Goal: Transaction & Acquisition: Purchase product/service

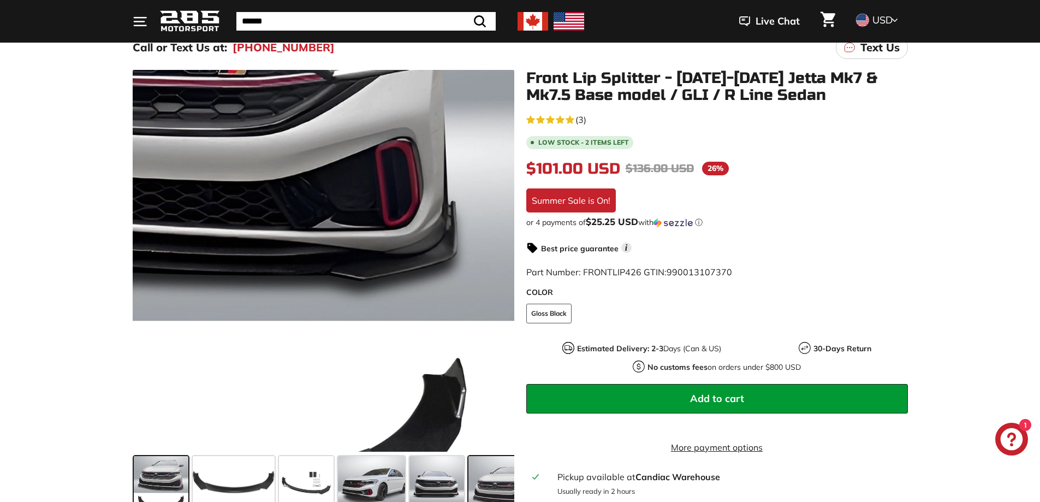
scroll to position [273, 0]
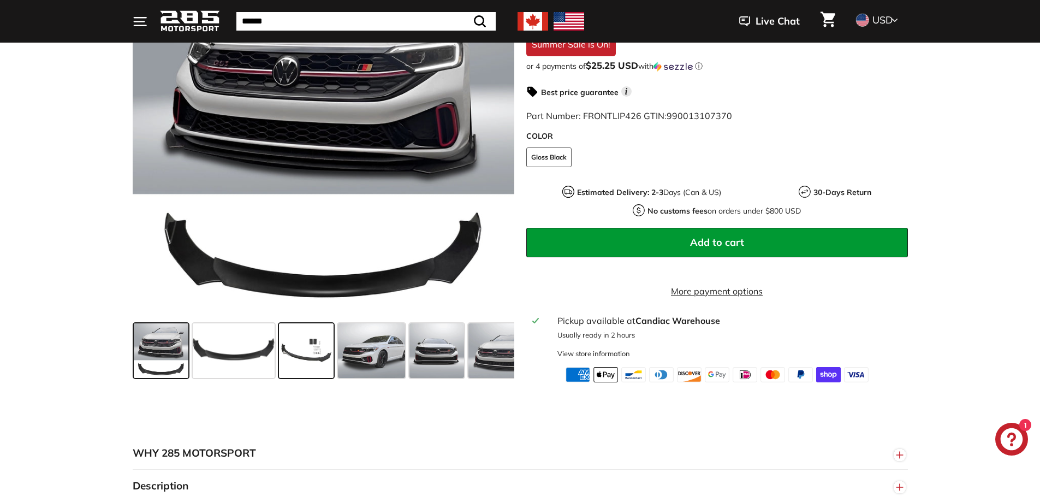
click at [309, 359] on span at bounding box center [306, 350] width 55 height 55
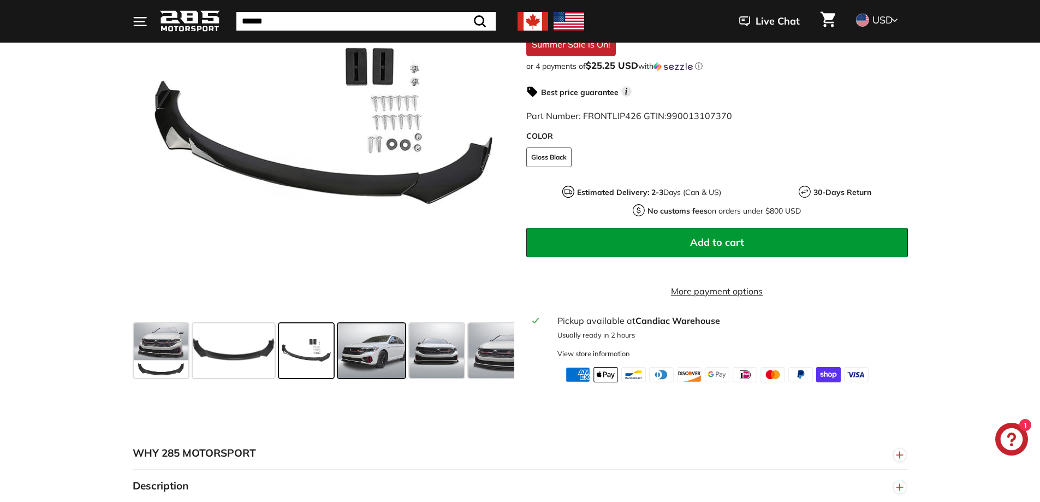
click at [370, 369] on span at bounding box center [372, 350] width 68 height 55
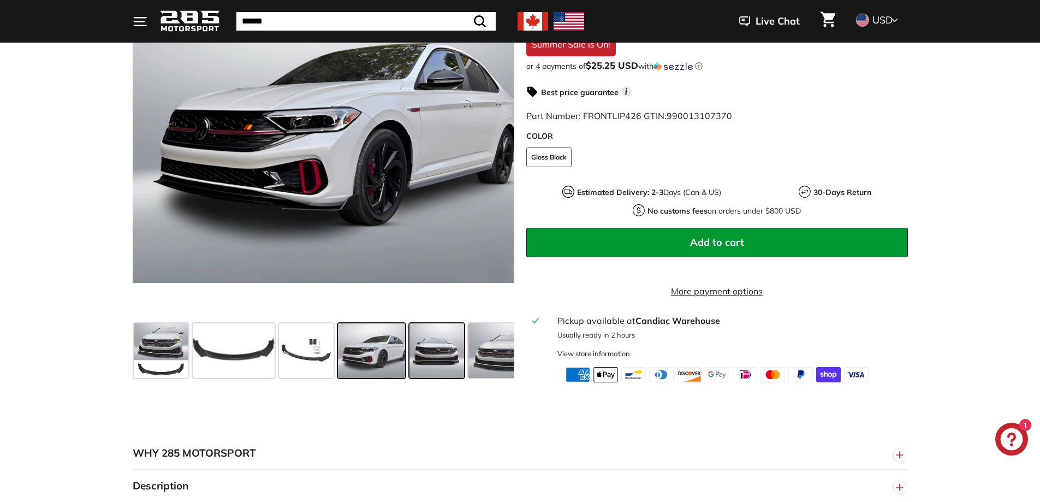
click at [420, 363] on span at bounding box center [437, 350] width 55 height 55
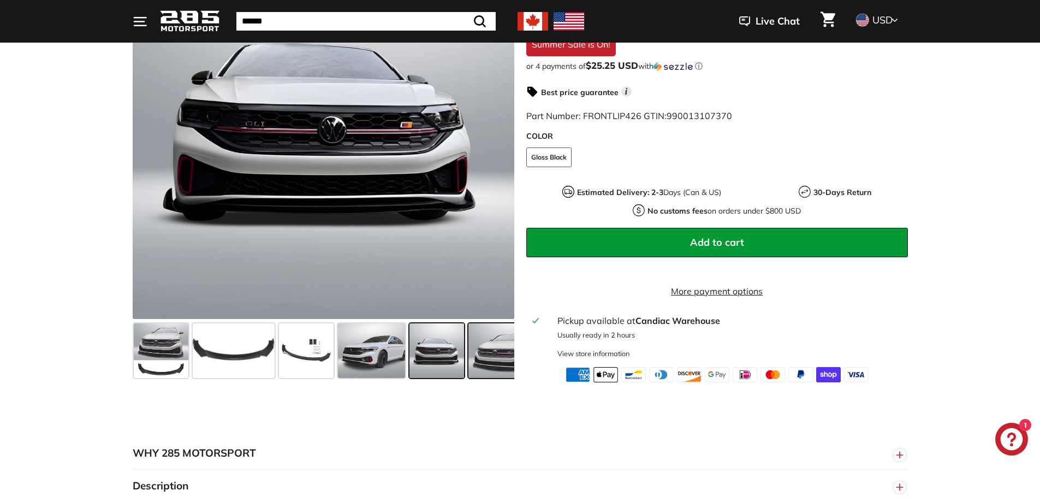
click at [491, 360] on span at bounding box center [501, 350] width 65 height 55
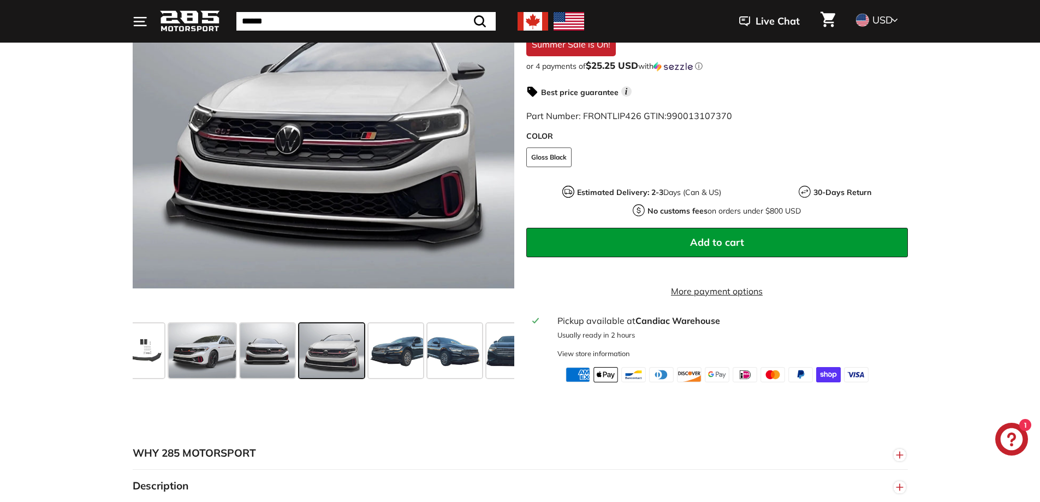
scroll to position [0, 178]
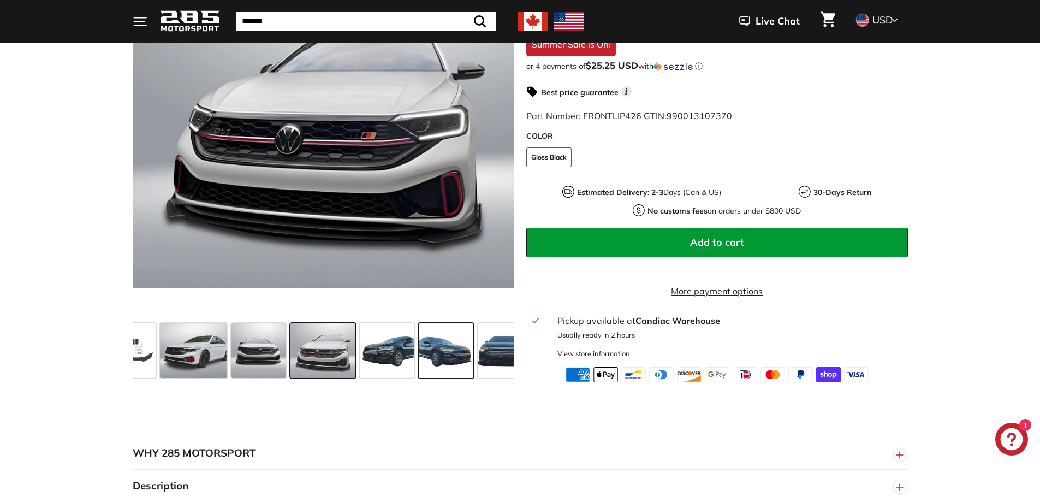
click at [473, 360] on div at bounding box center [446, 350] width 59 height 59
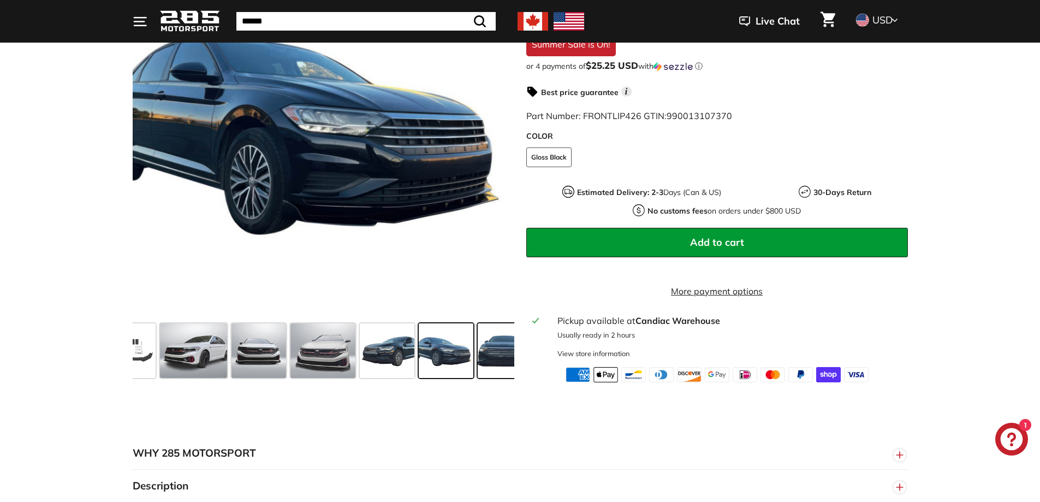
click at [487, 359] on span at bounding box center [505, 350] width 55 height 55
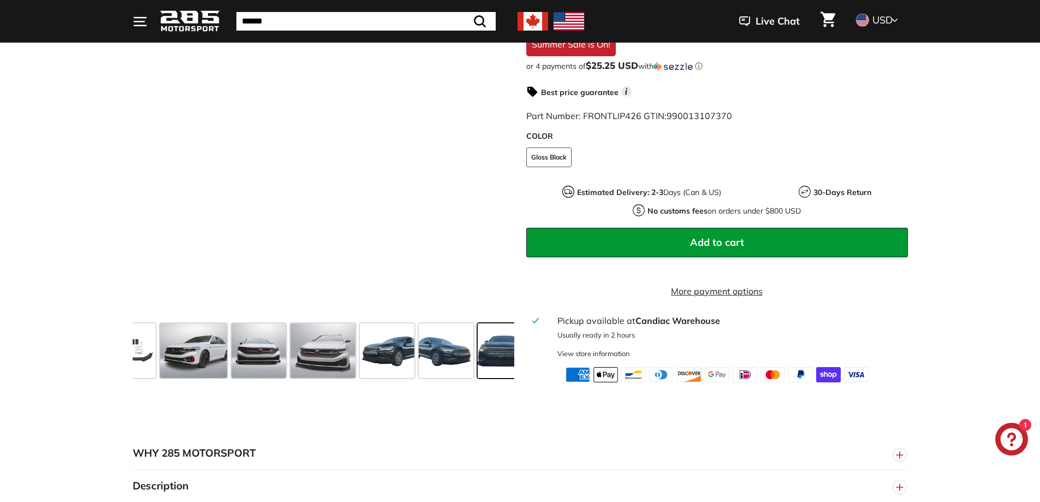
scroll to position [0, 257]
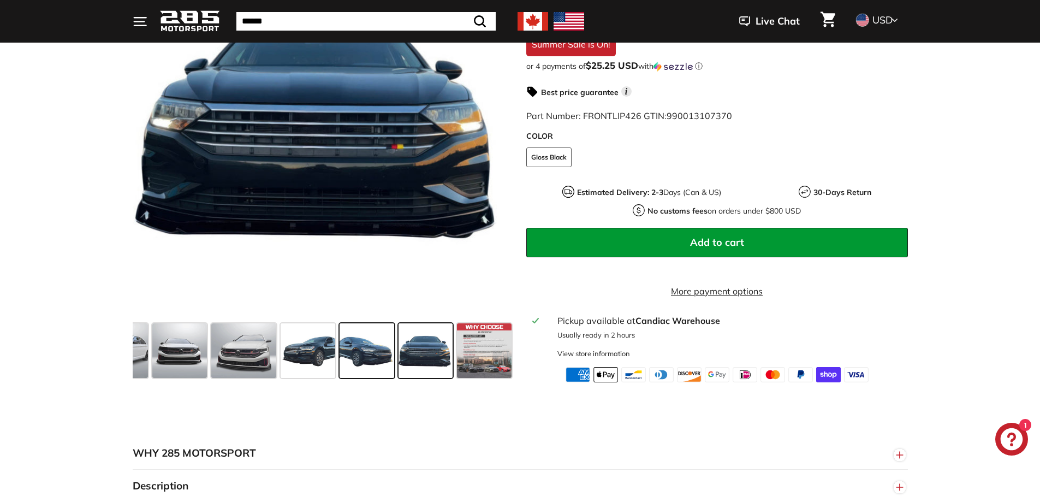
drag, startPoint x: 407, startPoint y: 360, endPoint x: 363, endPoint y: 353, distance: 44.8
click at [355, 357] on div at bounding box center [324, 350] width 382 height 63
click at [466, 359] on span at bounding box center [484, 350] width 55 height 55
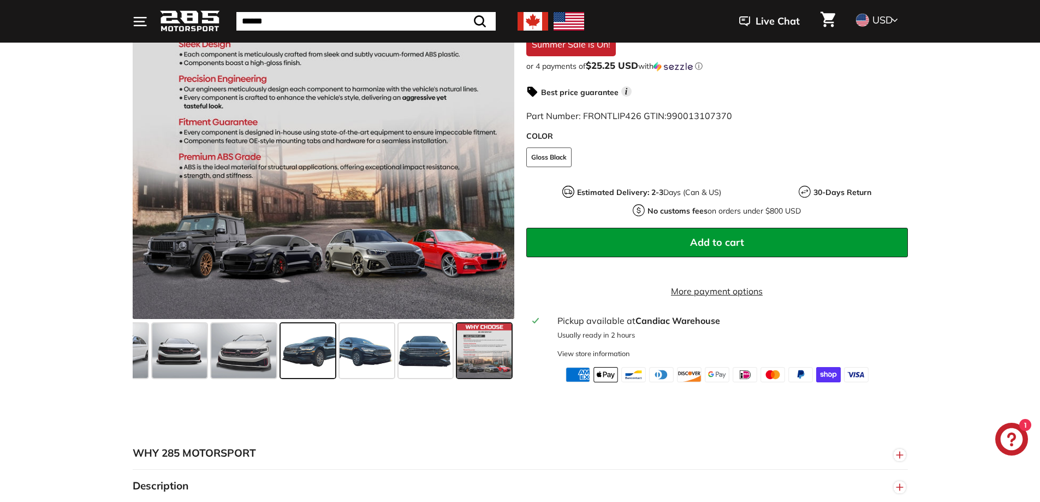
click at [321, 354] on span at bounding box center [308, 350] width 55 height 55
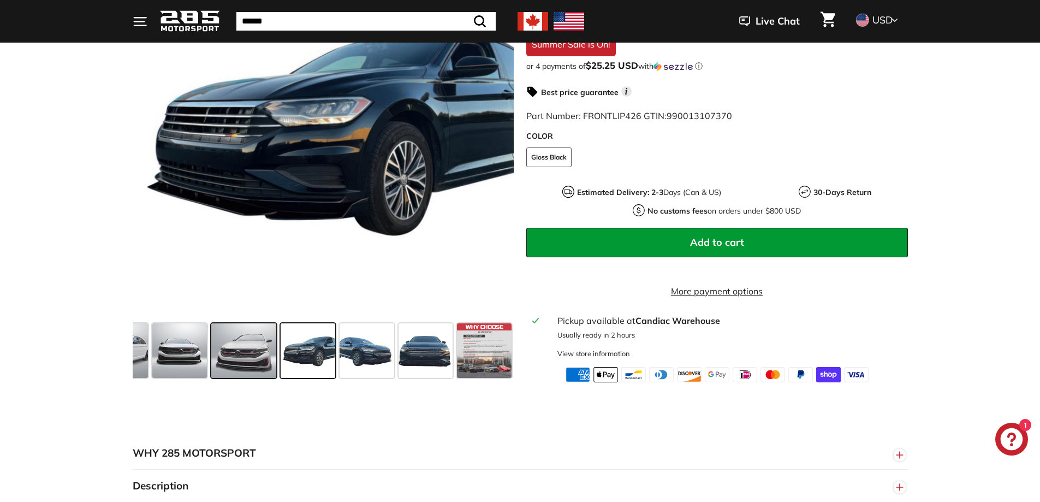
click at [253, 361] on span at bounding box center [243, 350] width 65 height 55
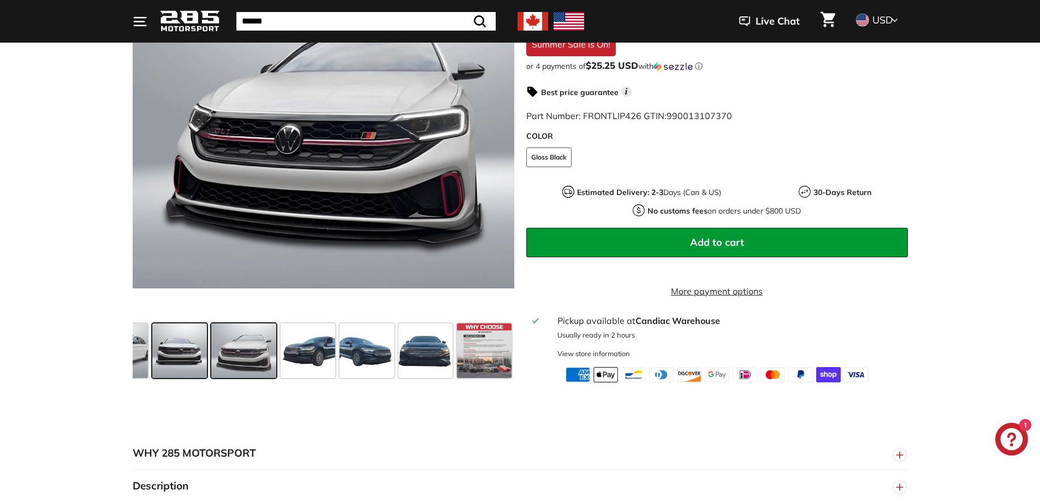
click at [197, 360] on span at bounding box center [179, 350] width 55 height 55
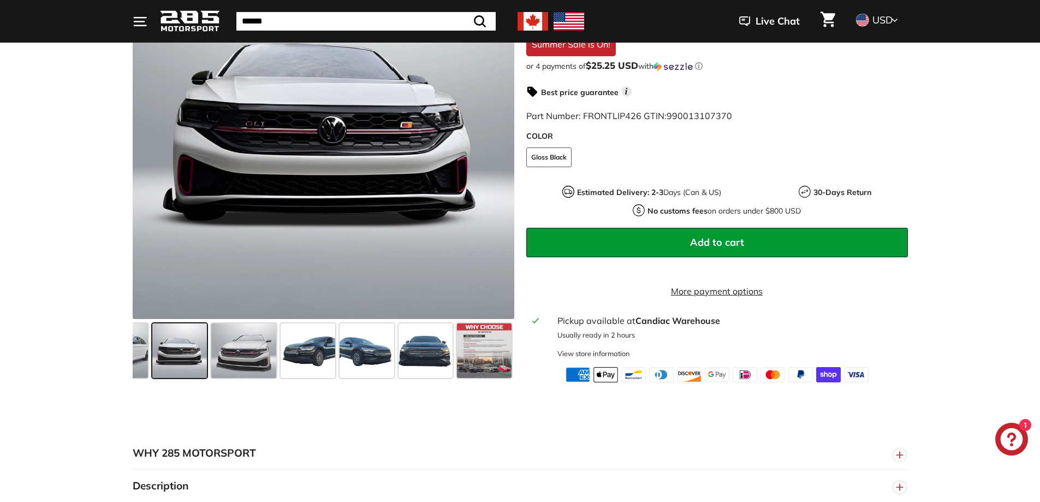
click at [151, 363] on div at bounding box center [179, 350] width 59 height 59
click at [141, 365] on span at bounding box center [115, 350] width 68 height 55
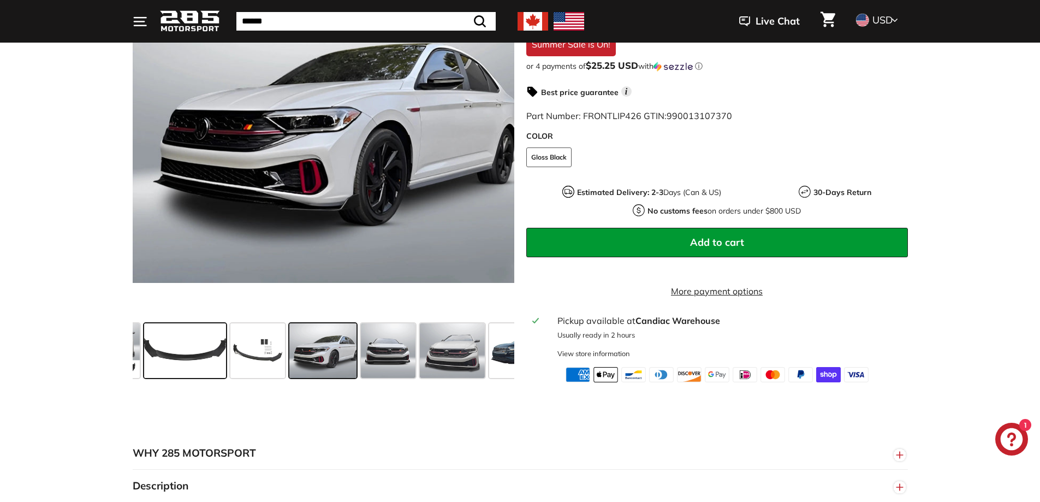
click at [188, 361] on span at bounding box center [185, 350] width 82 height 55
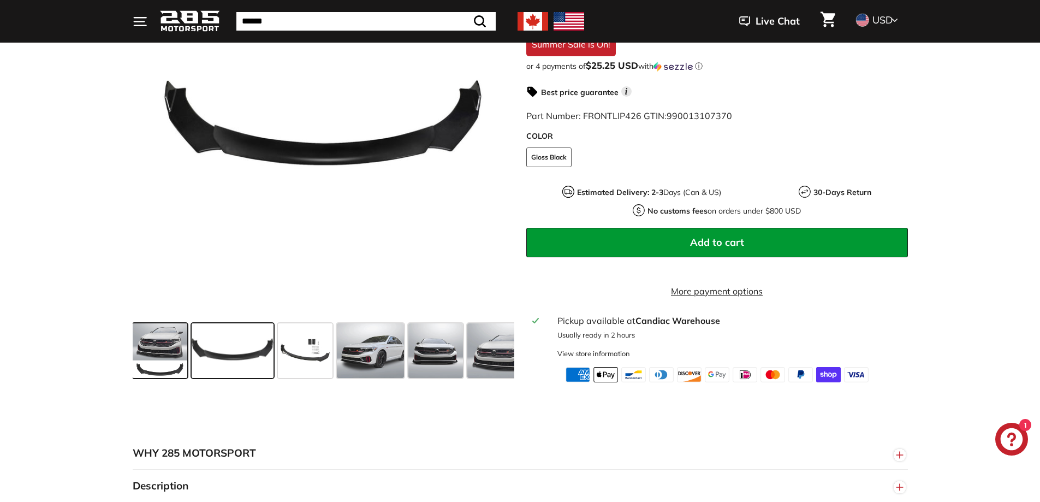
scroll to position [0, 0]
click at [178, 361] on span at bounding box center [161, 350] width 55 height 55
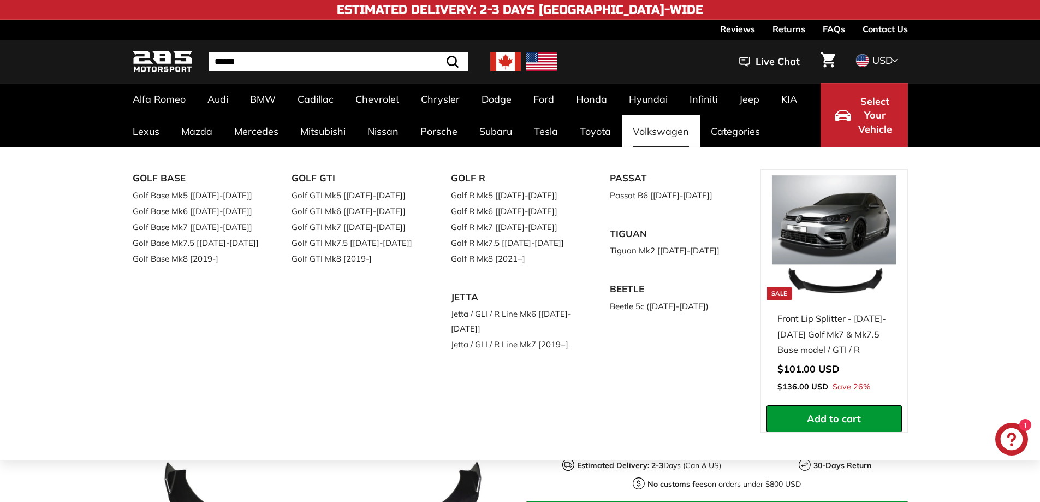
click at [520, 346] on link "Jetta / GLI / R Line Mk7 [2019+]" at bounding box center [515, 344] width 129 height 16
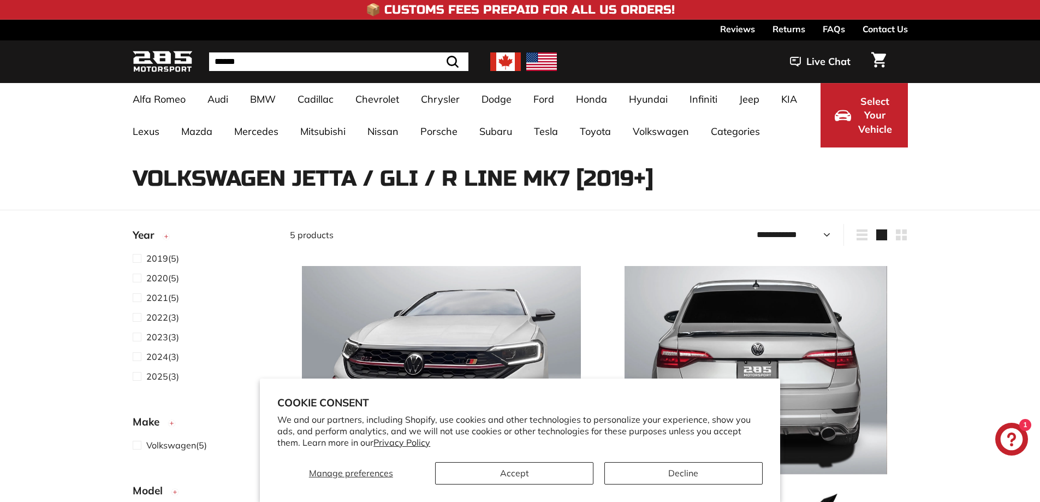
select select "**********"
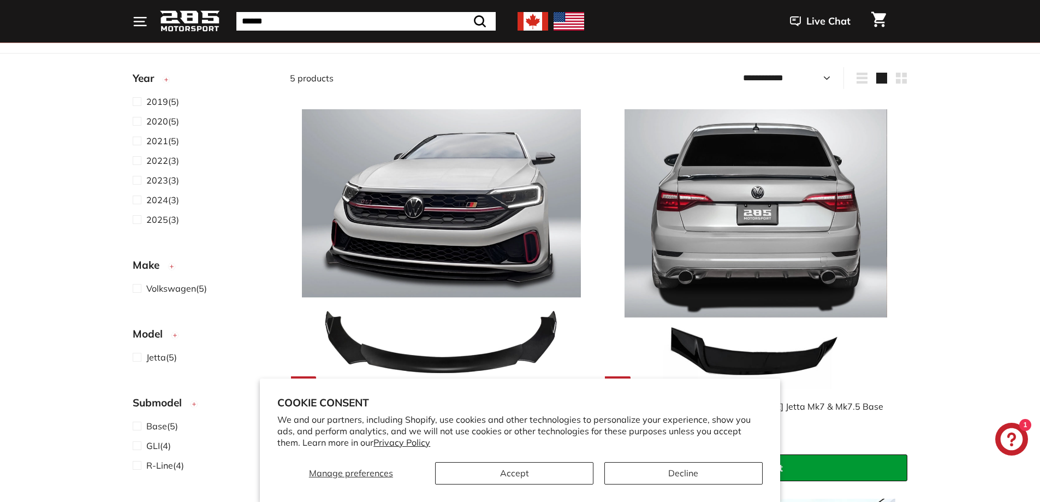
scroll to position [273, 0]
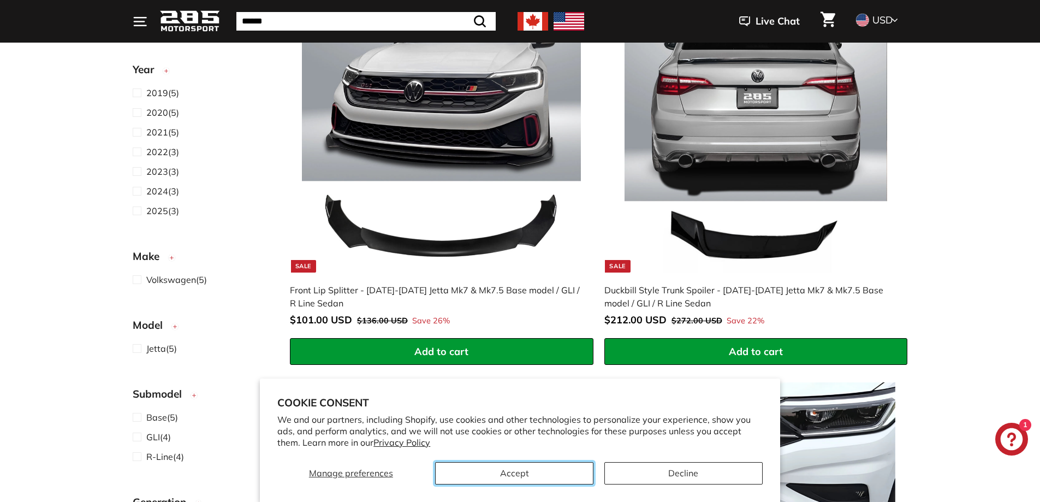
click at [534, 475] on button "Accept" at bounding box center [514, 473] width 158 height 22
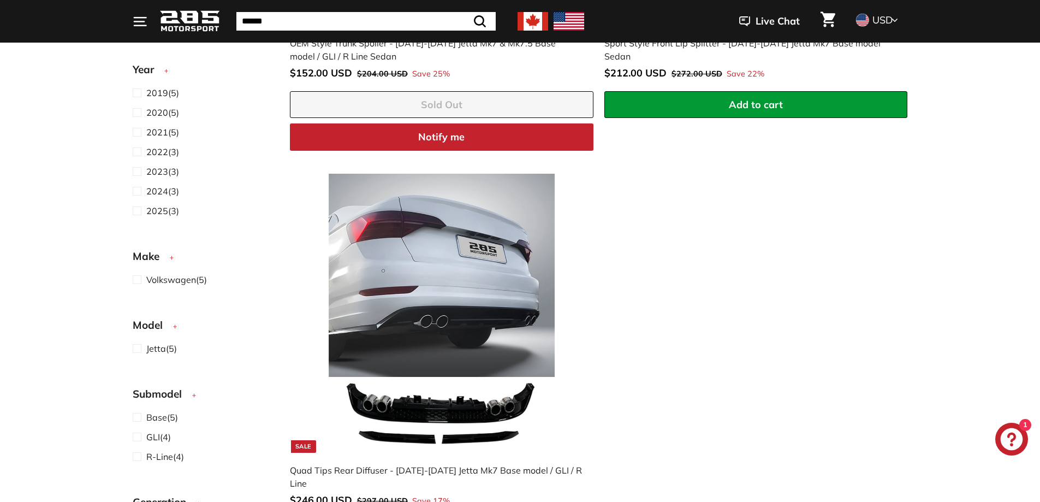
scroll to position [983, 0]
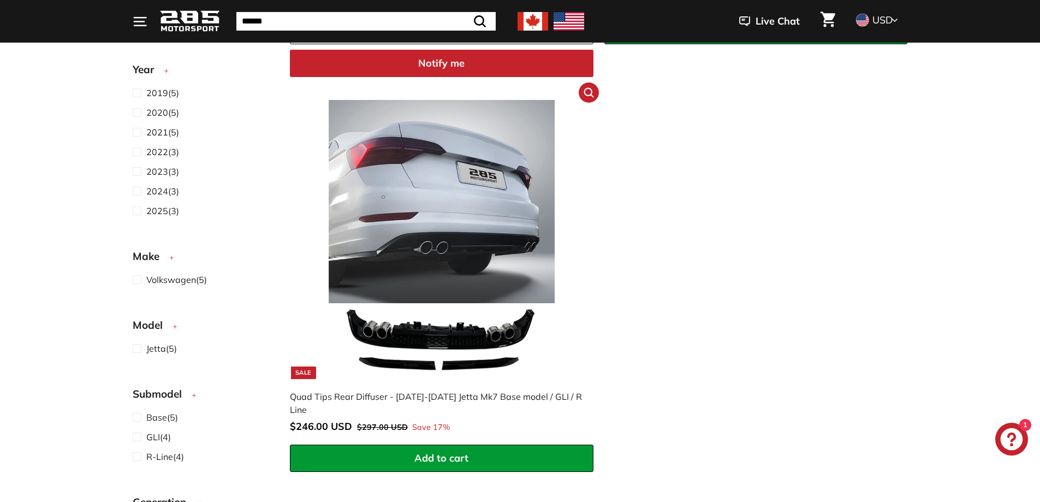
click at [435, 256] on img at bounding box center [441, 239] width 279 height 279
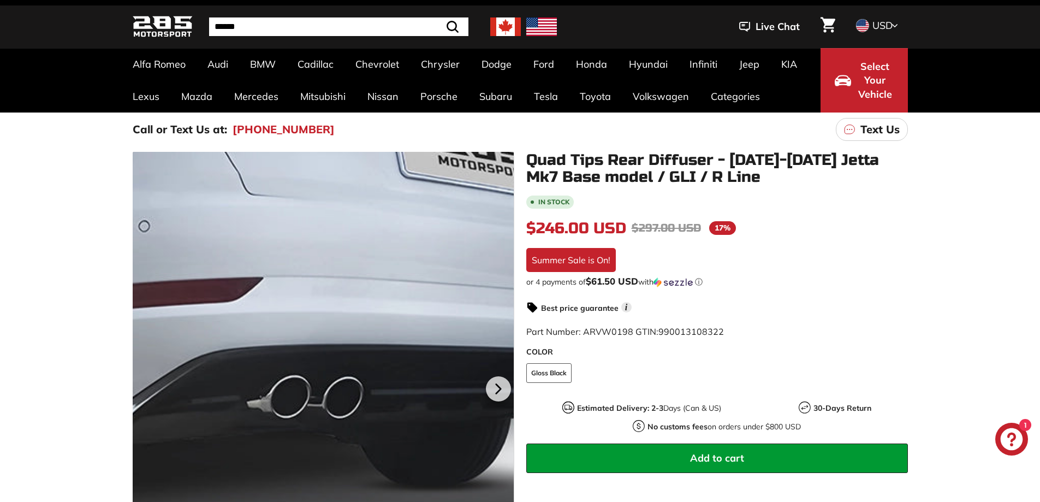
scroll to position [55, 0]
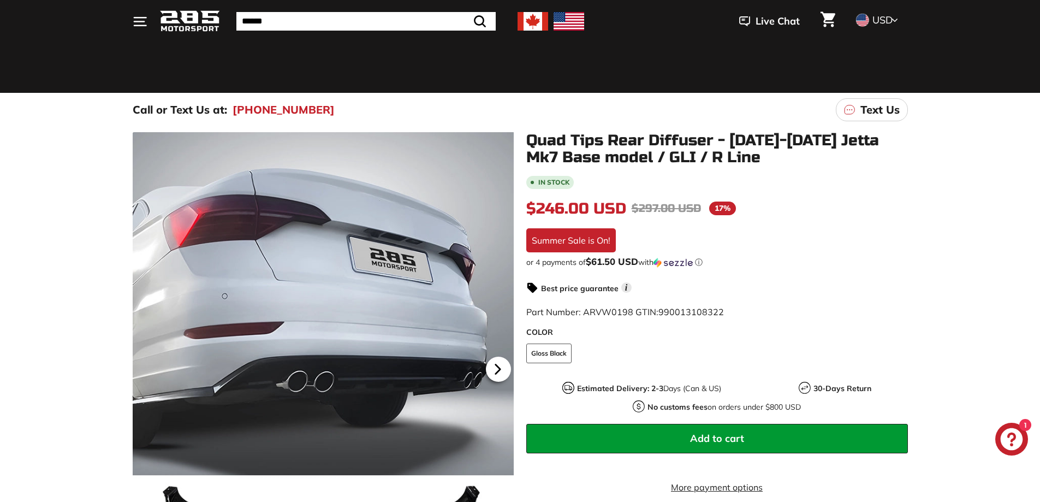
click at [497, 370] on icon at bounding box center [497, 369] width 4 height 9
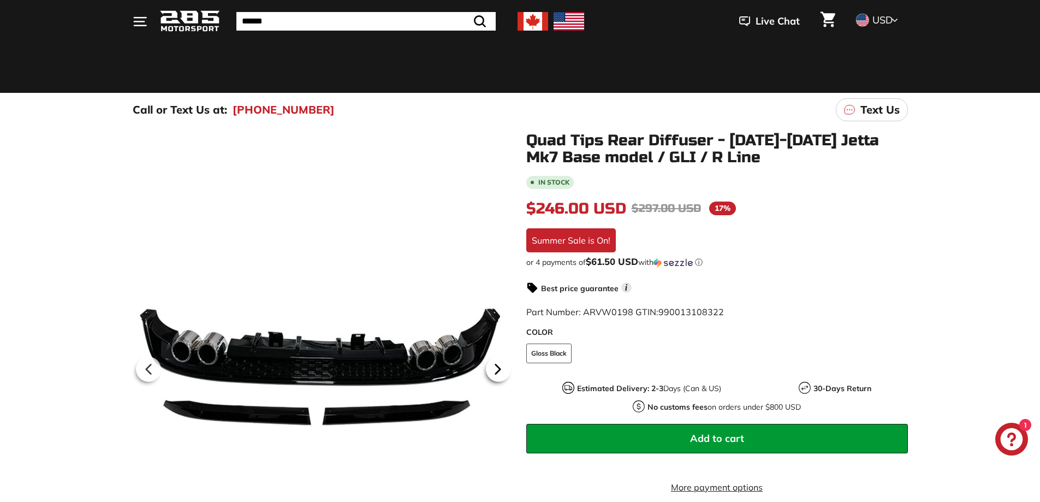
click at [497, 370] on icon at bounding box center [497, 369] width 4 height 9
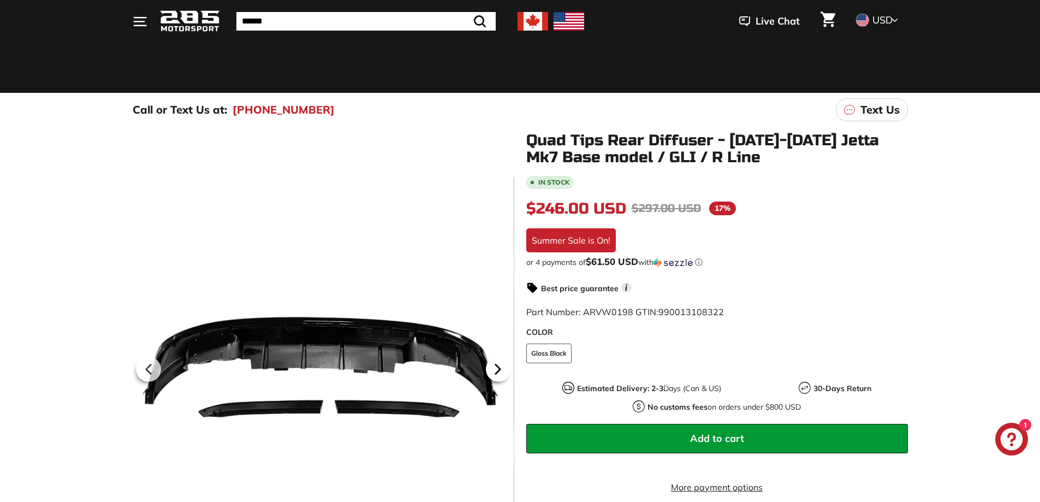
click at [497, 370] on icon at bounding box center [497, 369] width 4 height 9
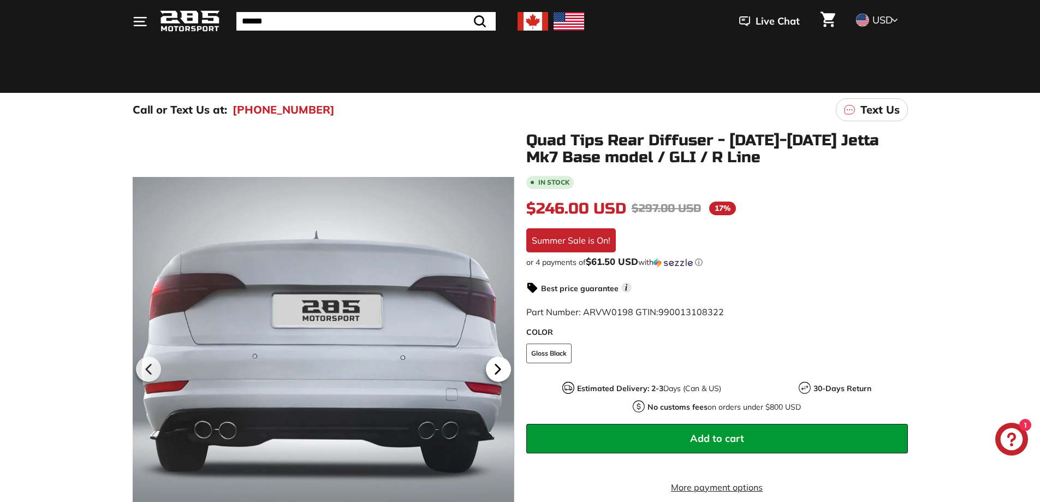
click at [497, 370] on icon at bounding box center [497, 369] width 4 height 9
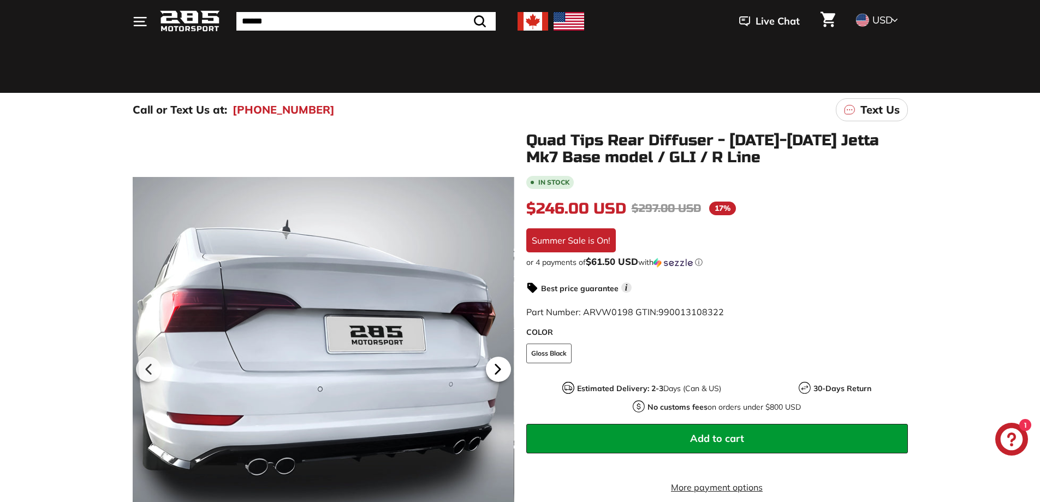
click at [497, 370] on icon at bounding box center [497, 369] width 4 height 9
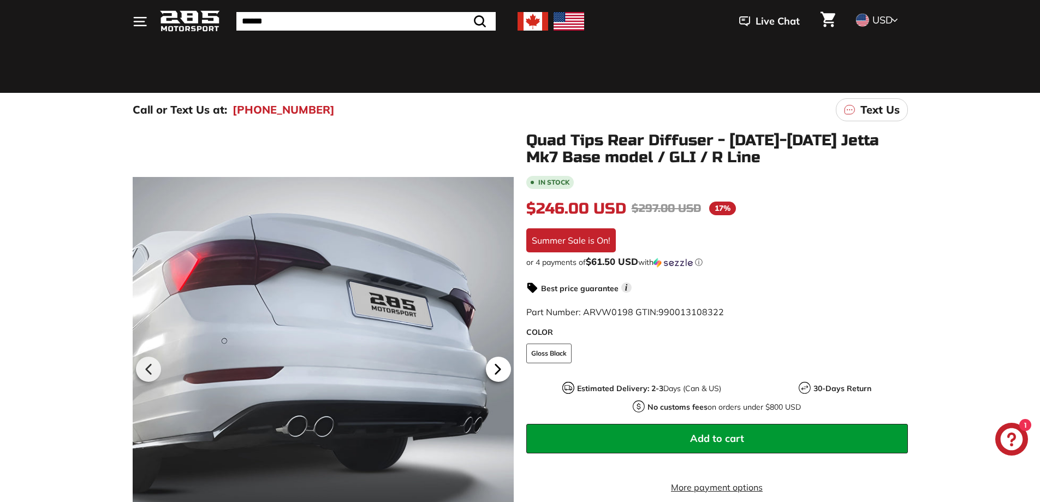
click at [497, 370] on icon at bounding box center [497, 369] width 4 height 9
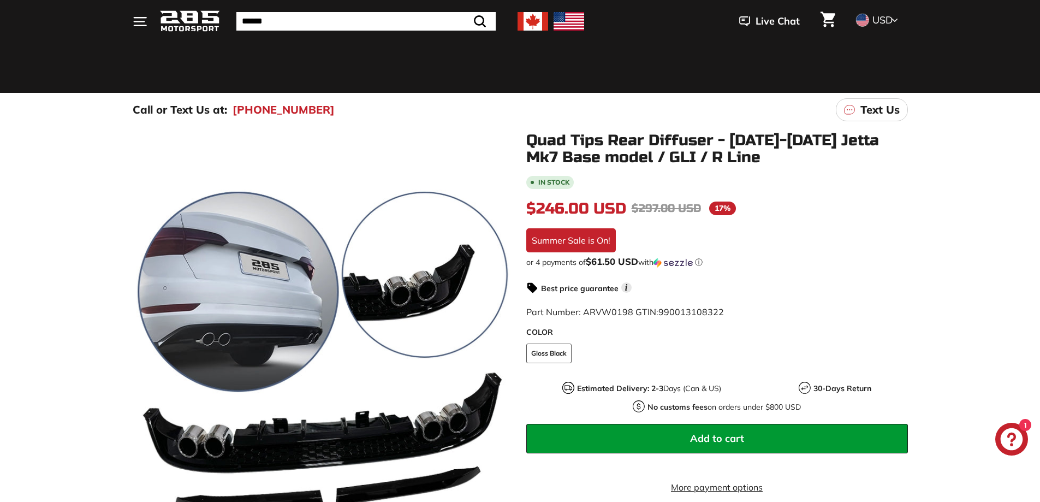
scroll to position [0, 79]
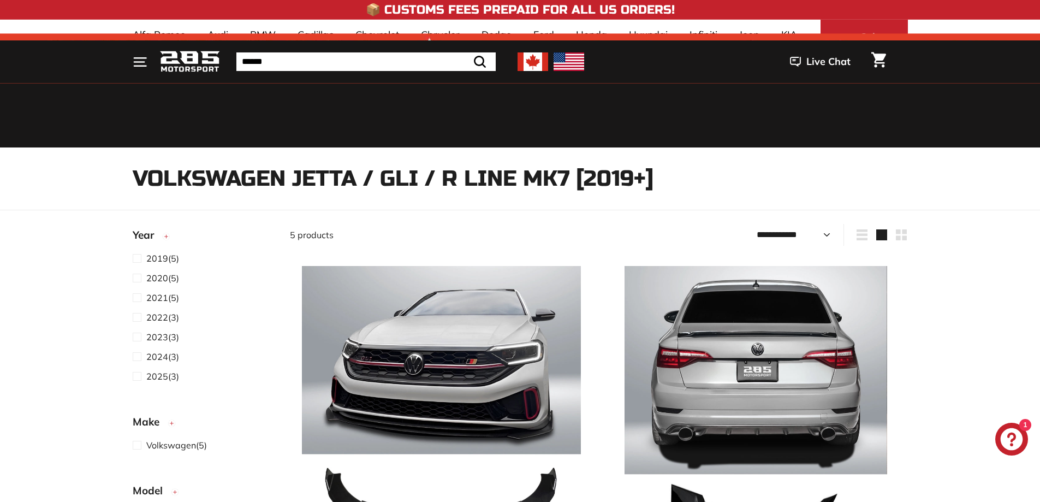
select select "**********"
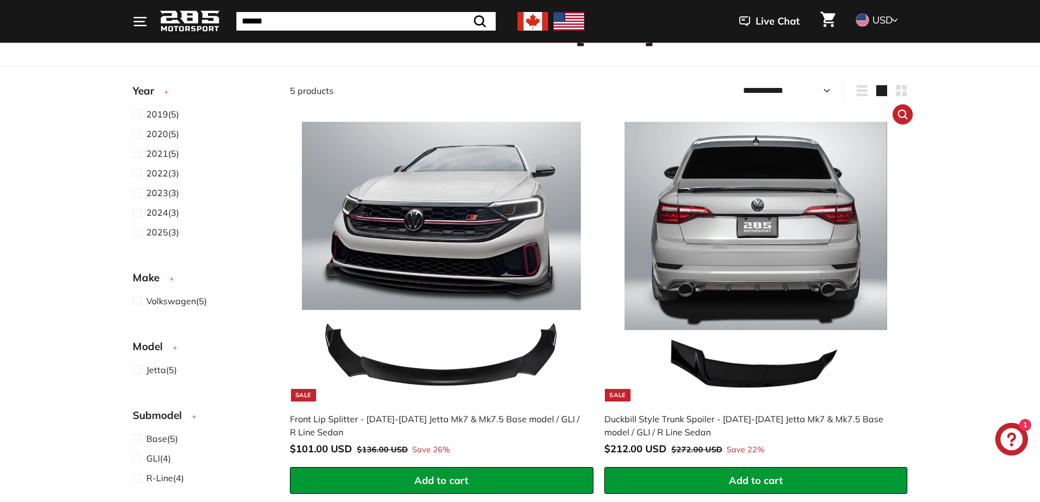
scroll to position [218, 0]
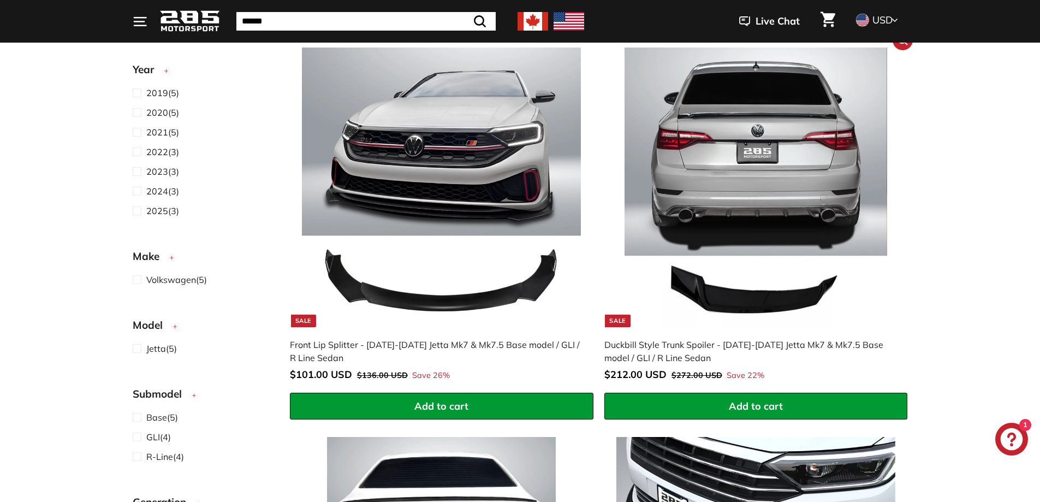
click at [740, 132] on img at bounding box center [755, 187] width 279 height 279
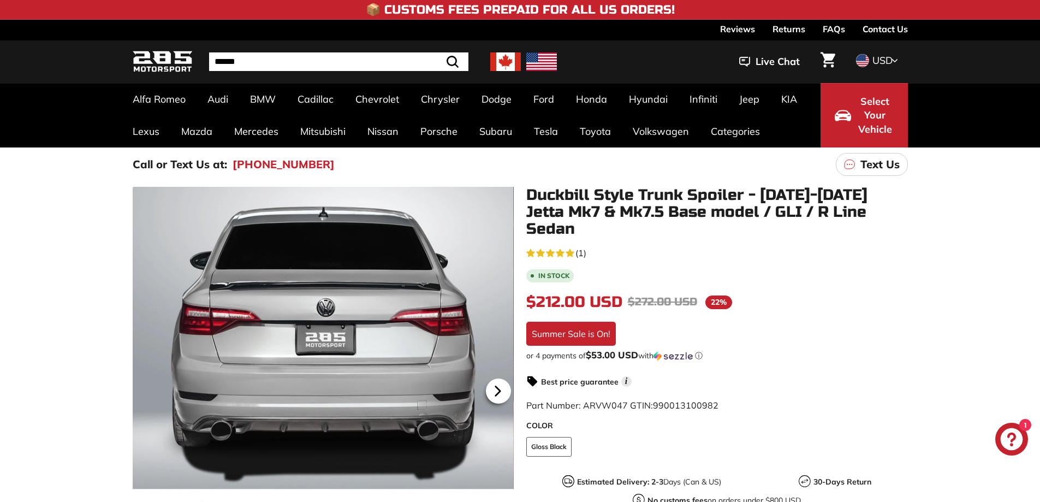
click at [505, 380] on icon at bounding box center [497, 390] width 25 height 25
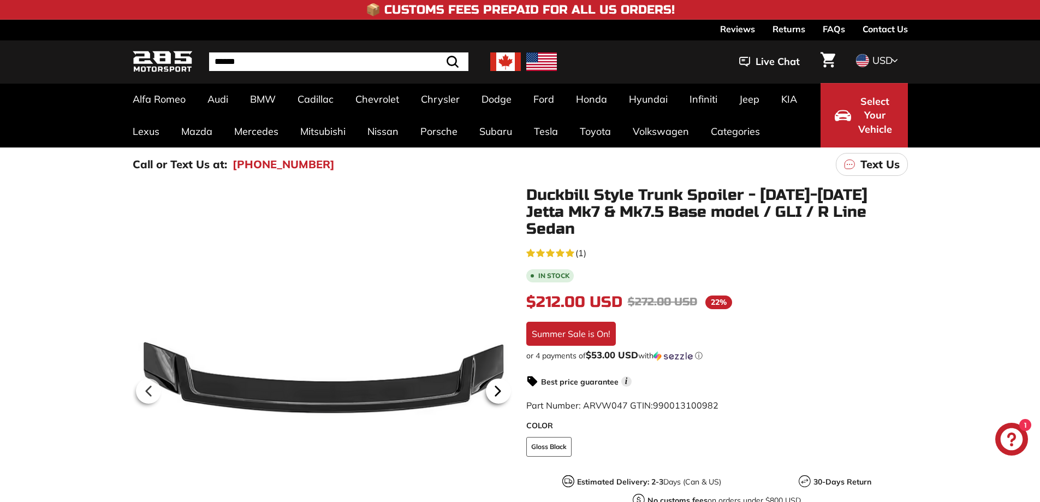
click at [500, 386] on icon at bounding box center [497, 390] width 25 height 25
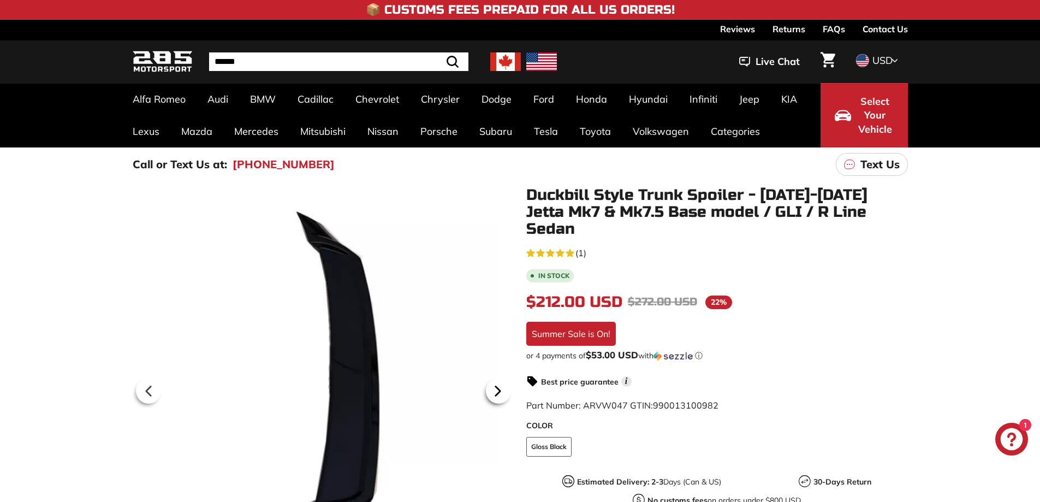
click at [497, 388] on icon at bounding box center [497, 391] width 4 height 9
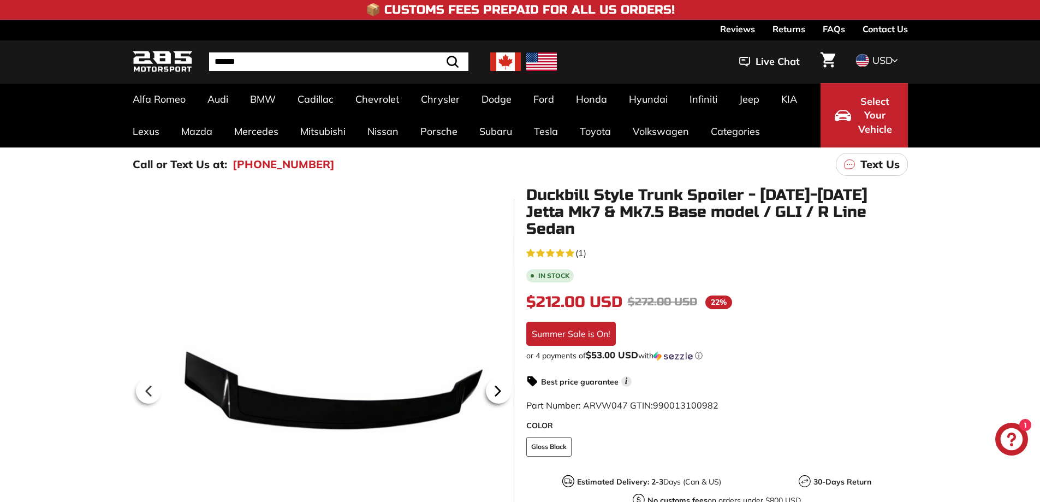
click at [497, 388] on icon at bounding box center [497, 391] width 4 height 9
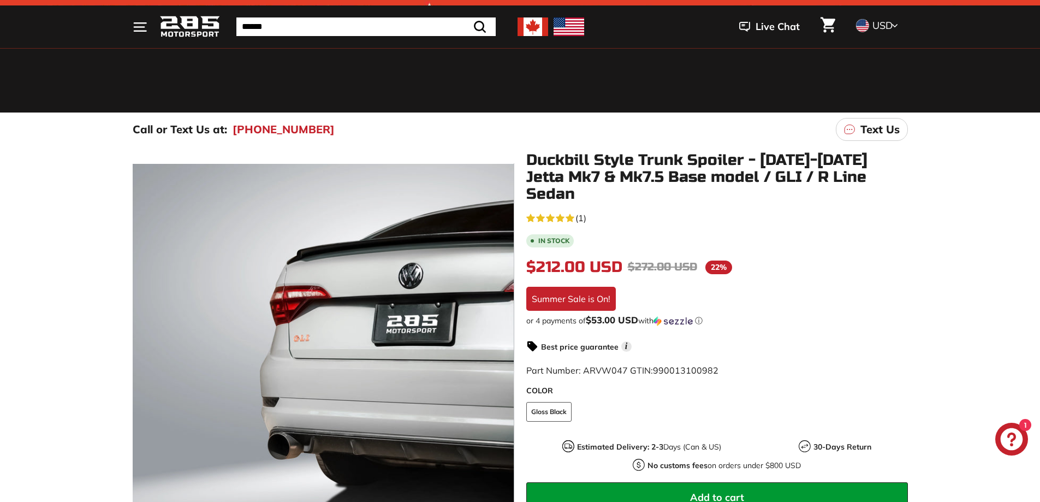
scroll to position [55, 0]
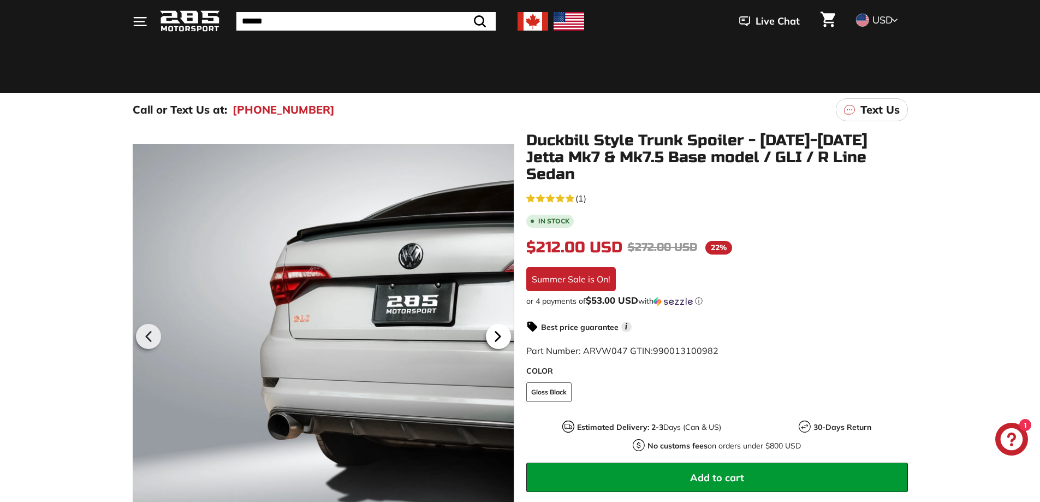
click at [494, 328] on icon at bounding box center [497, 336] width 25 height 25
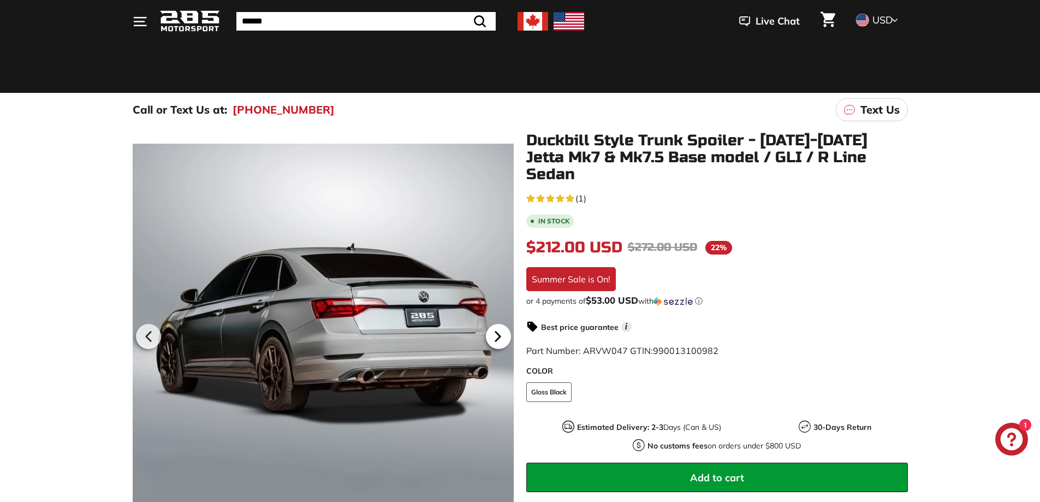
scroll to position [0, 105]
click at [494, 329] on icon at bounding box center [497, 336] width 25 height 25
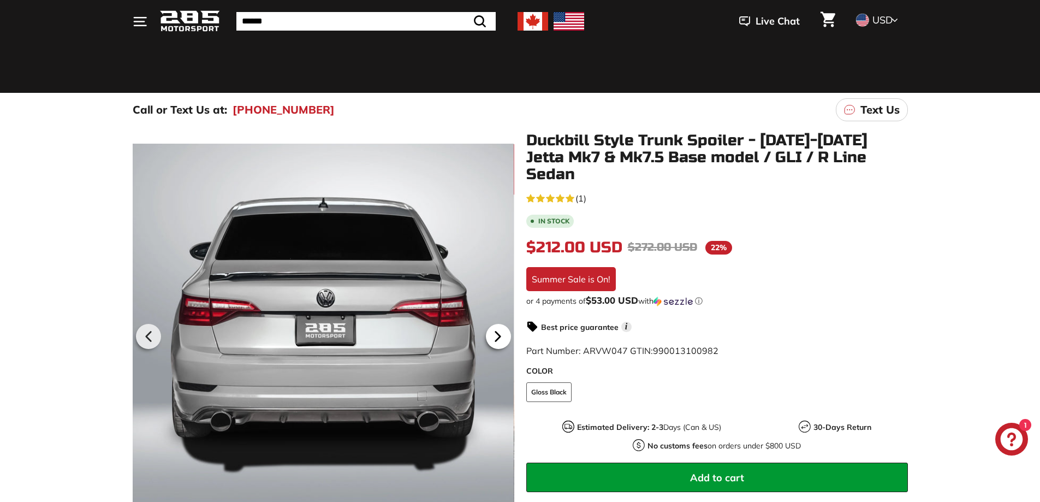
click at [494, 329] on icon at bounding box center [497, 336] width 25 height 25
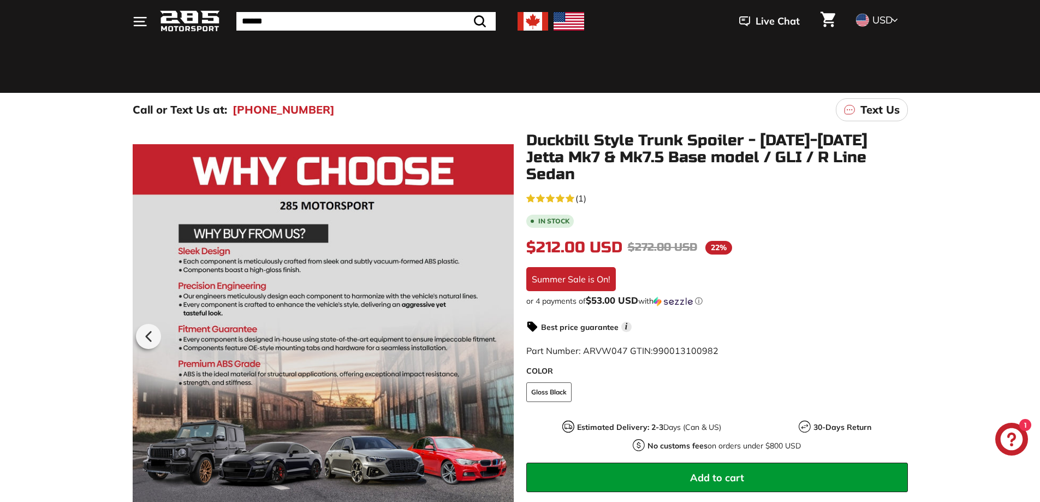
click at [494, 329] on div at bounding box center [323, 335] width 382 height 406
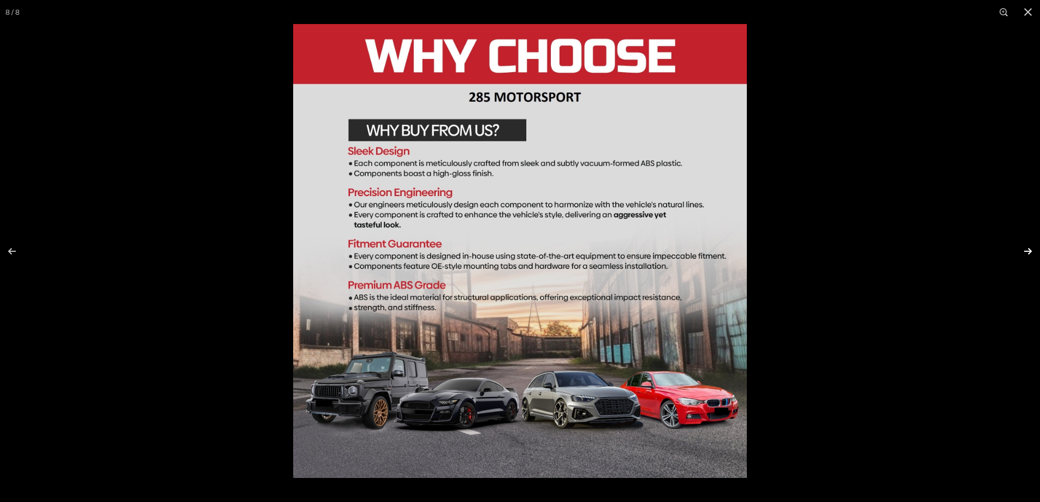
click at [1027, 250] on button at bounding box center [1021, 251] width 38 height 55
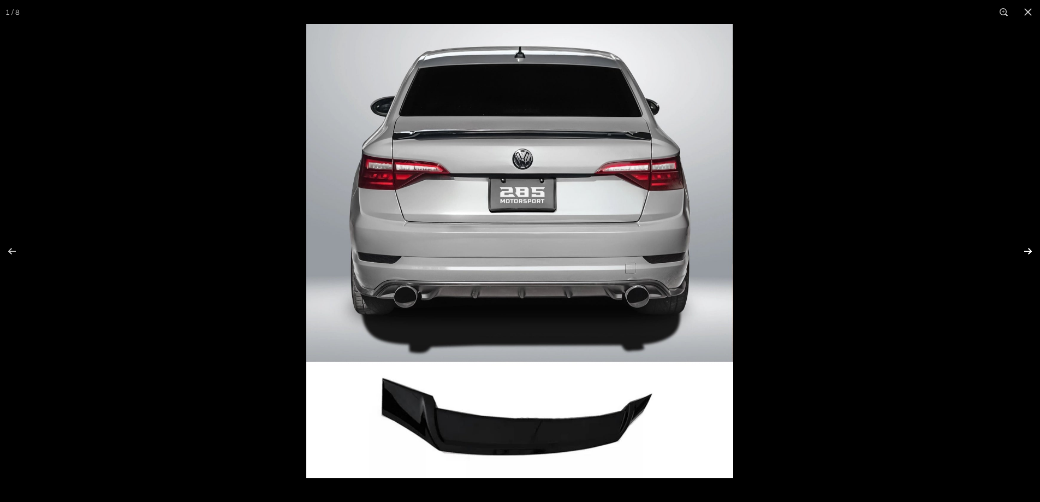
scroll to position [0, 0]
click at [1027, 250] on button at bounding box center [1021, 251] width 38 height 55
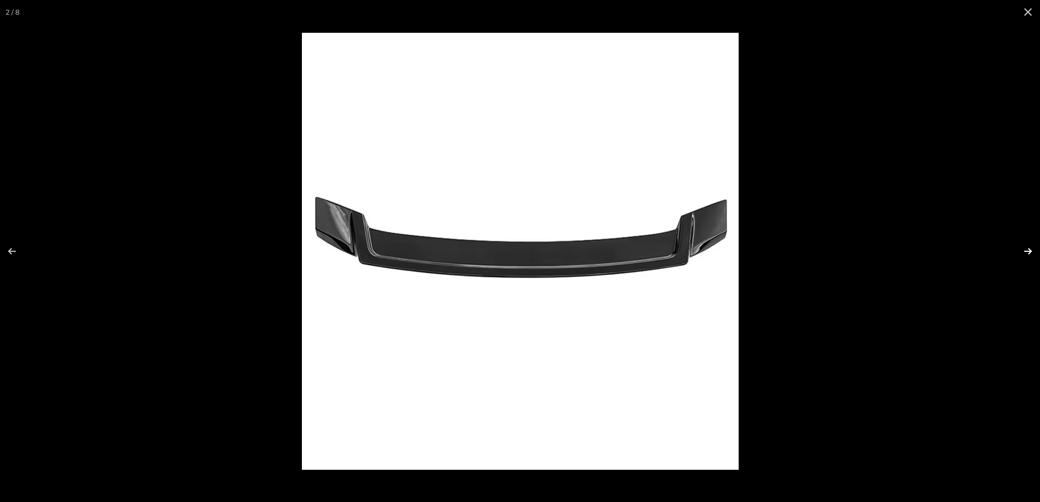
click at [1027, 250] on button at bounding box center [1021, 251] width 38 height 55
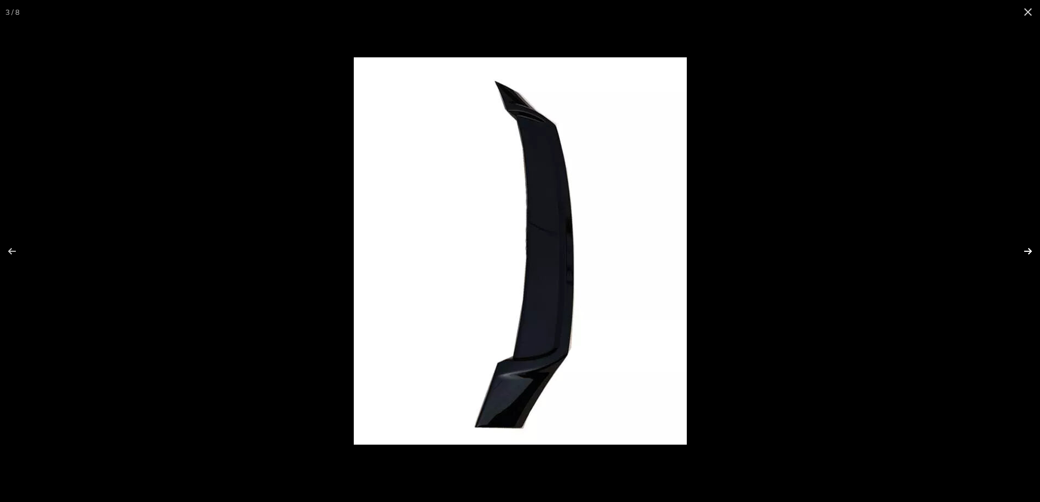
click at [1028, 250] on button at bounding box center [1021, 251] width 38 height 55
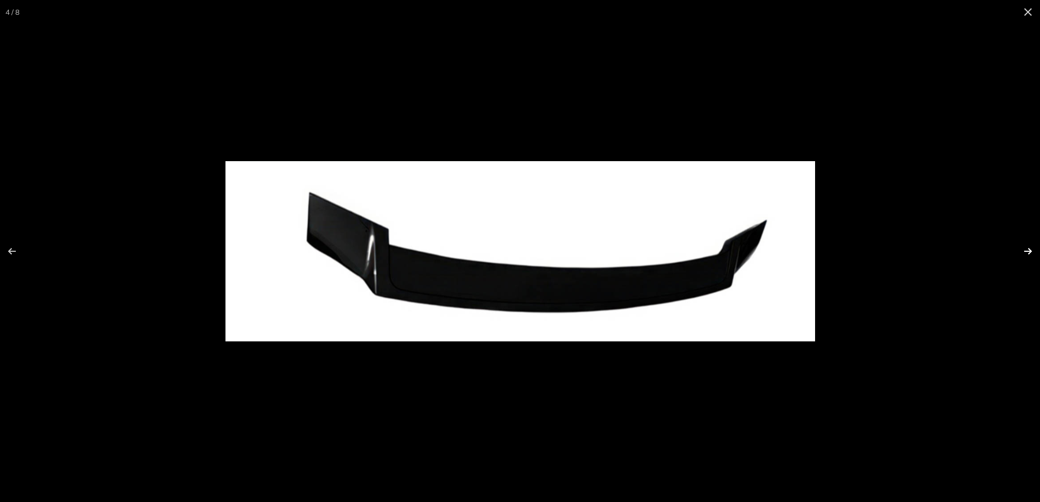
click at [1028, 250] on button at bounding box center [1021, 251] width 38 height 55
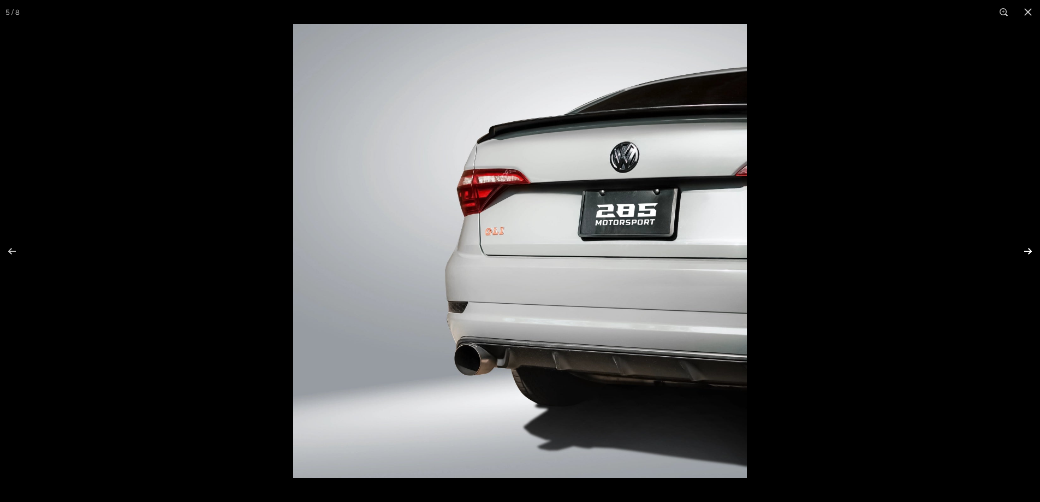
click at [1027, 254] on button at bounding box center [1021, 251] width 38 height 55
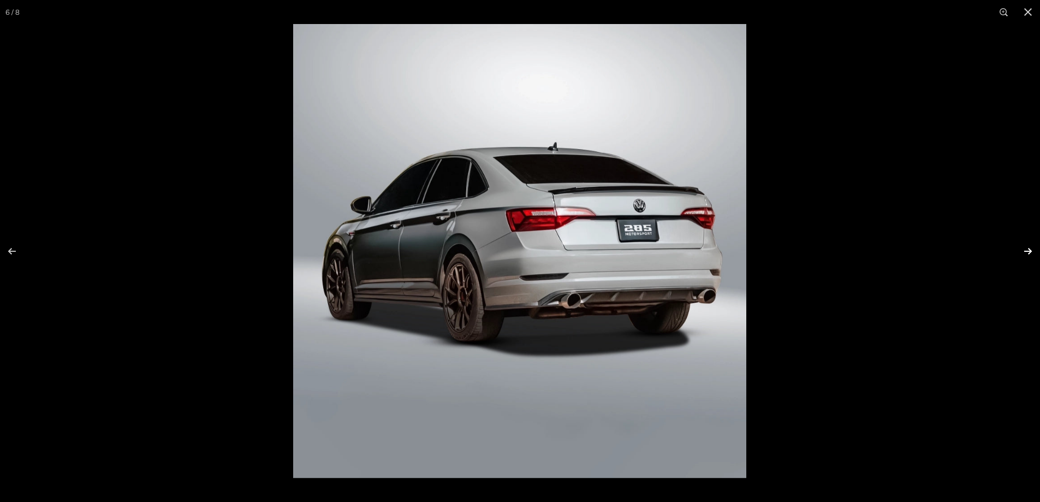
scroll to position [0, 105]
click at [1027, 254] on button at bounding box center [1021, 251] width 38 height 55
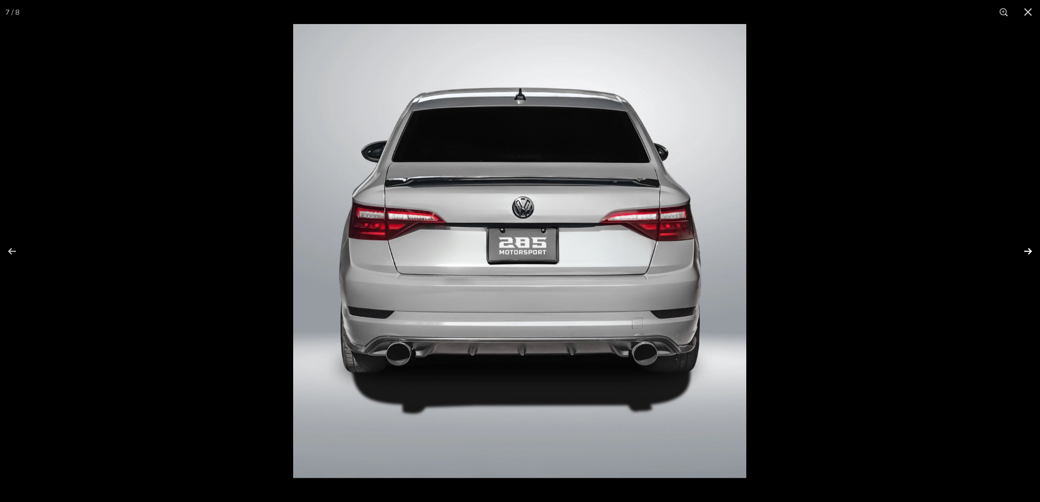
click at [1027, 254] on button at bounding box center [1021, 251] width 38 height 55
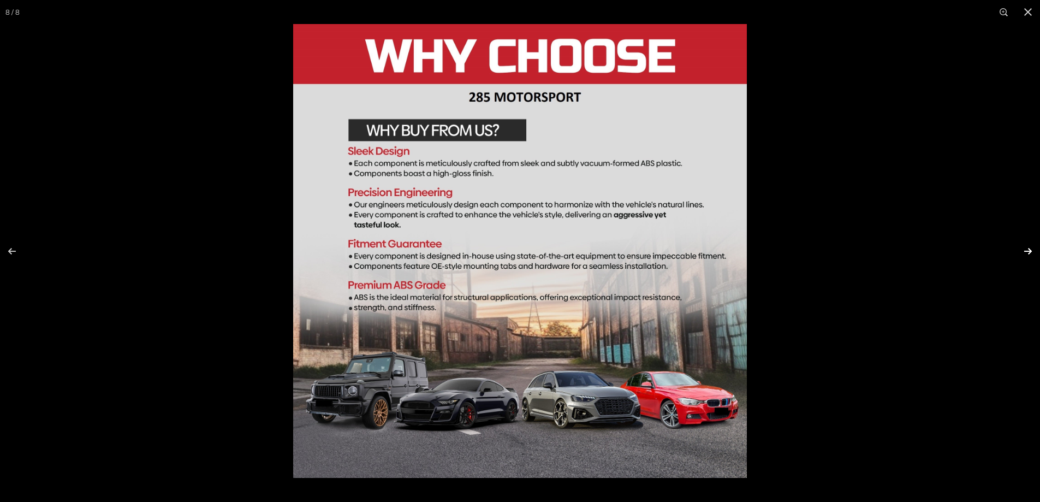
click at [1027, 254] on button at bounding box center [1021, 251] width 38 height 55
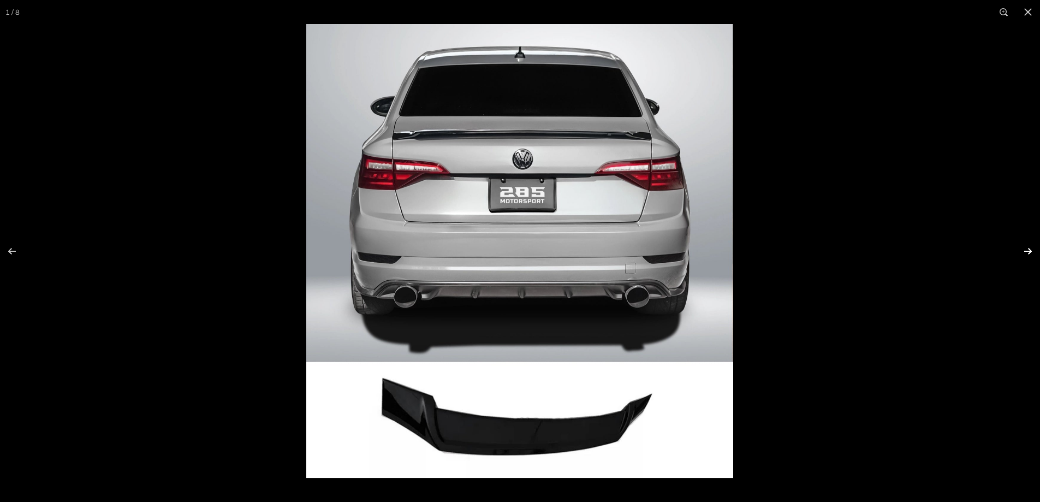
scroll to position [0, 0]
click at [1027, 254] on button at bounding box center [1021, 251] width 38 height 55
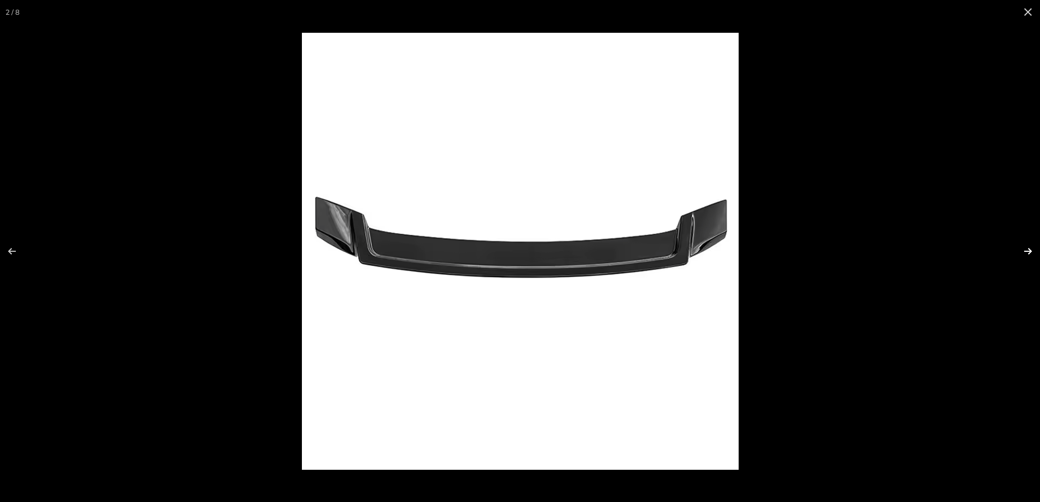
click at [1027, 254] on button at bounding box center [1021, 251] width 38 height 55
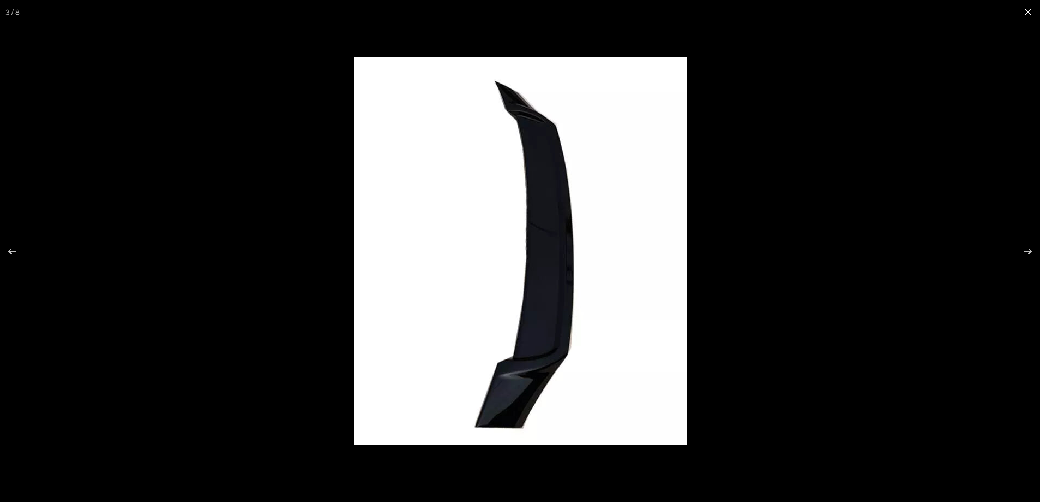
click at [1022, 13] on button at bounding box center [1028, 12] width 24 height 24
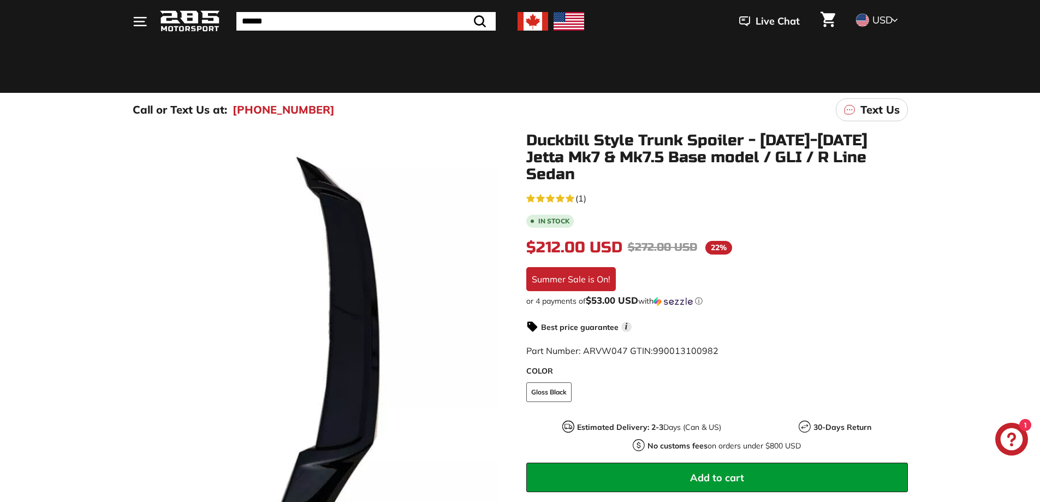
drag, startPoint x: 531, startPoint y: 182, endPoint x: 527, endPoint y: 177, distance: 7.0
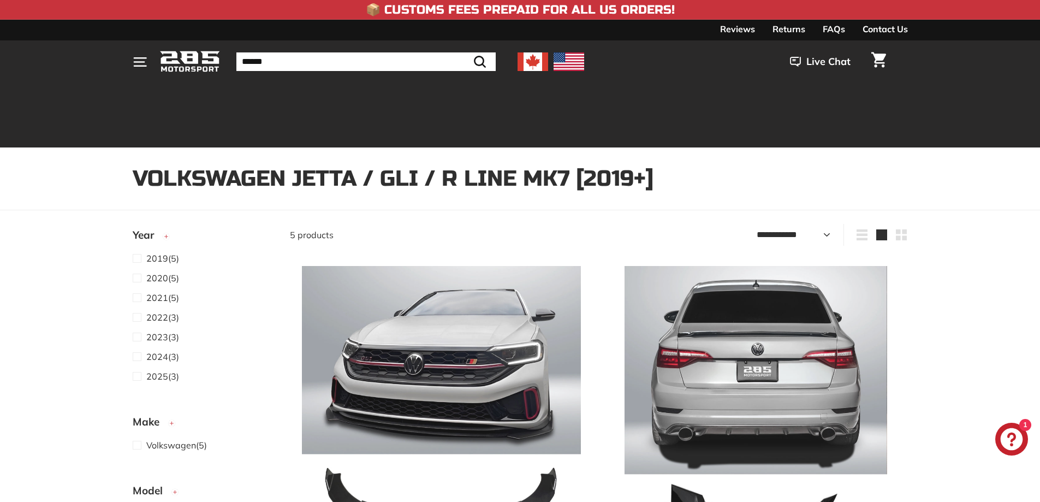
select select "**********"
